Goal: Task Accomplishment & Management: Manage account settings

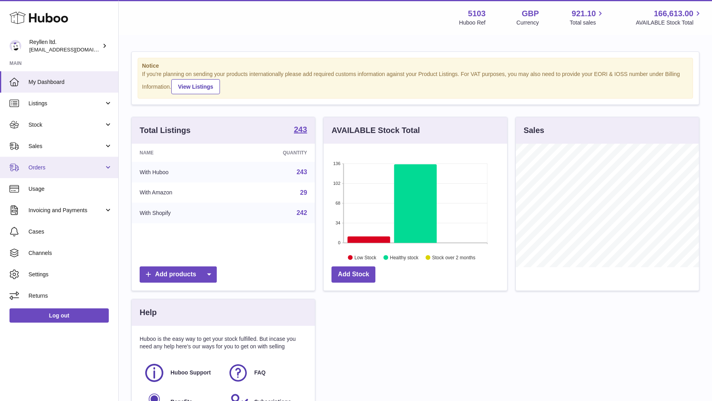
scroll to position [123, 184]
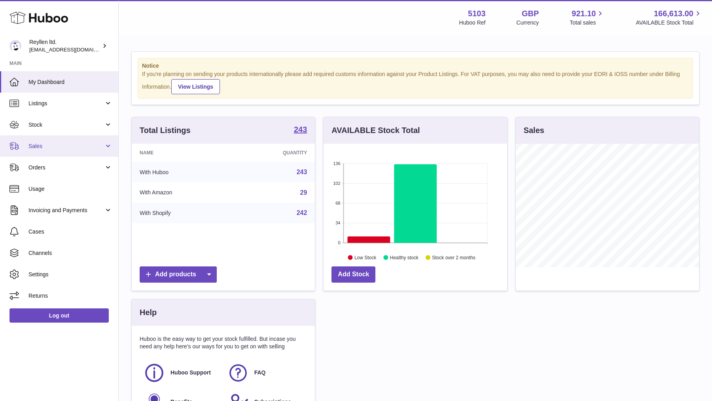
click at [38, 145] on span "Sales" at bounding box center [66, 146] width 76 height 8
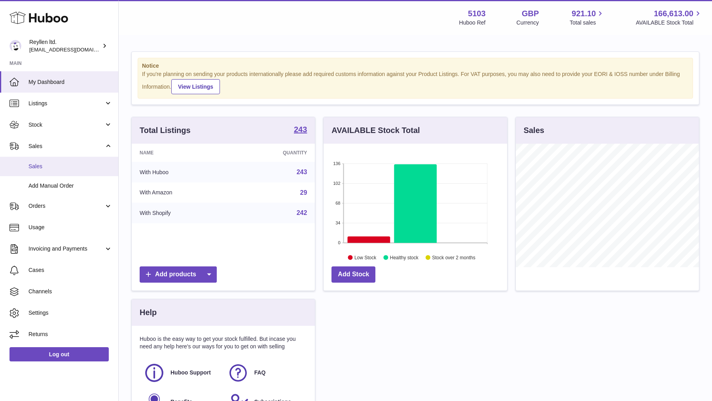
click at [38, 165] on span "Sales" at bounding box center [70, 167] width 84 height 8
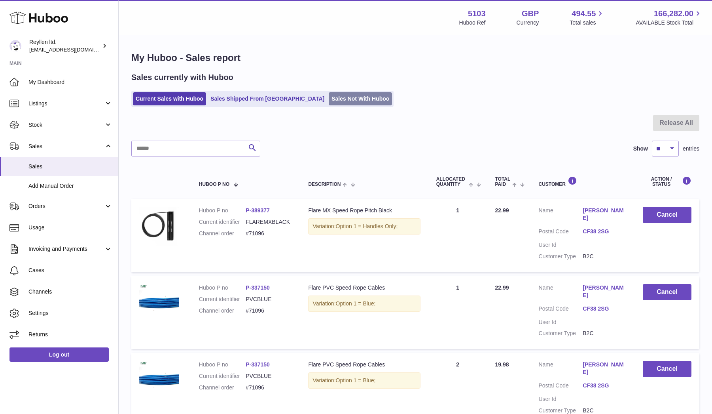
click at [329, 100] on link "Sales Not With Huboo" at bounding box center [360, 98] width 63 height 13
click at [31, 291] on span "Channels" at bounding box center [70, 292] width 84 height 8
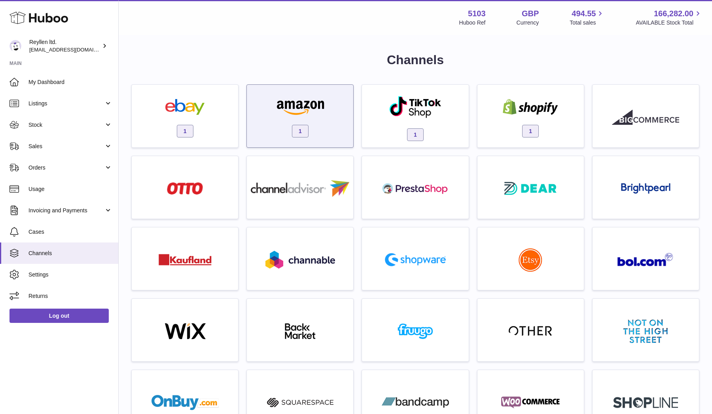
click at [302, 100] on img at bounding box center [300, 107] width 67 height 16
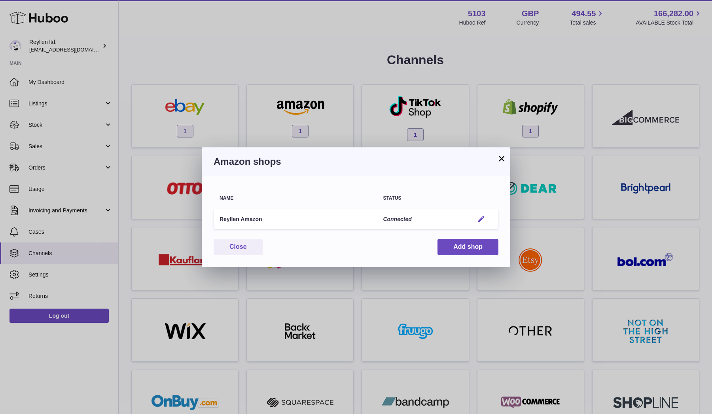
click at [482, 219] on em "button" at bounding box center [481, 219] width 8 height 8
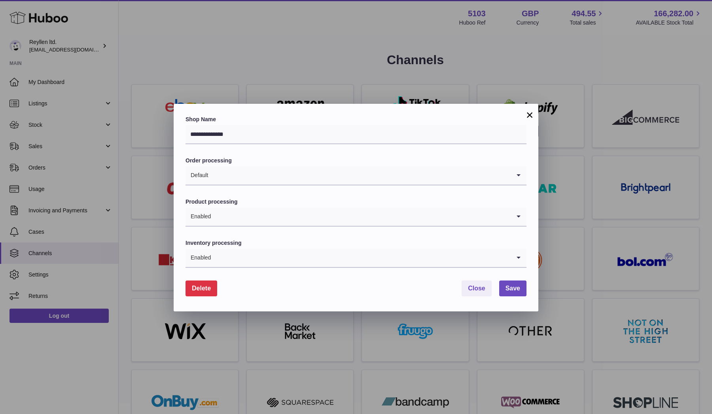
click at [323, 174] on input "Search for option" at bounding box center [360, 175] width 302 height 18
click at [385, 213] on input "Search for option" at bounding box center [348, 216] width 325 height 18
click at [385, 211] on input "Search for option" at bounding box center [348, 216] width 325 height 18
click at [530, 120] on button "×" at bounding box center [529, 114] width 9 height 9
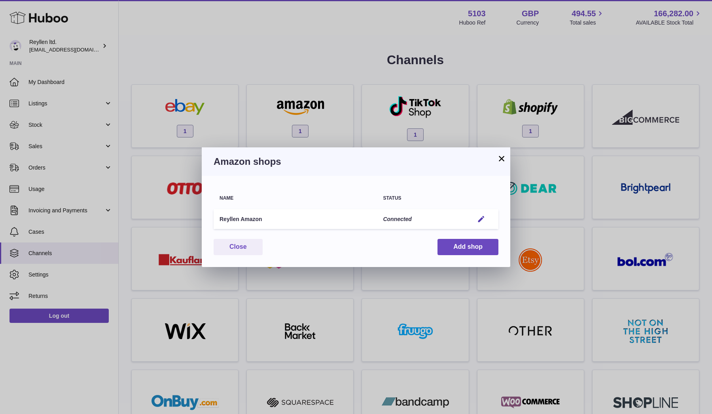
click at [505, 159] on button "×" at bounding box center [501, 158] width 9 height 9
